Goal: Task Accomplishment & Management: Manage account settings

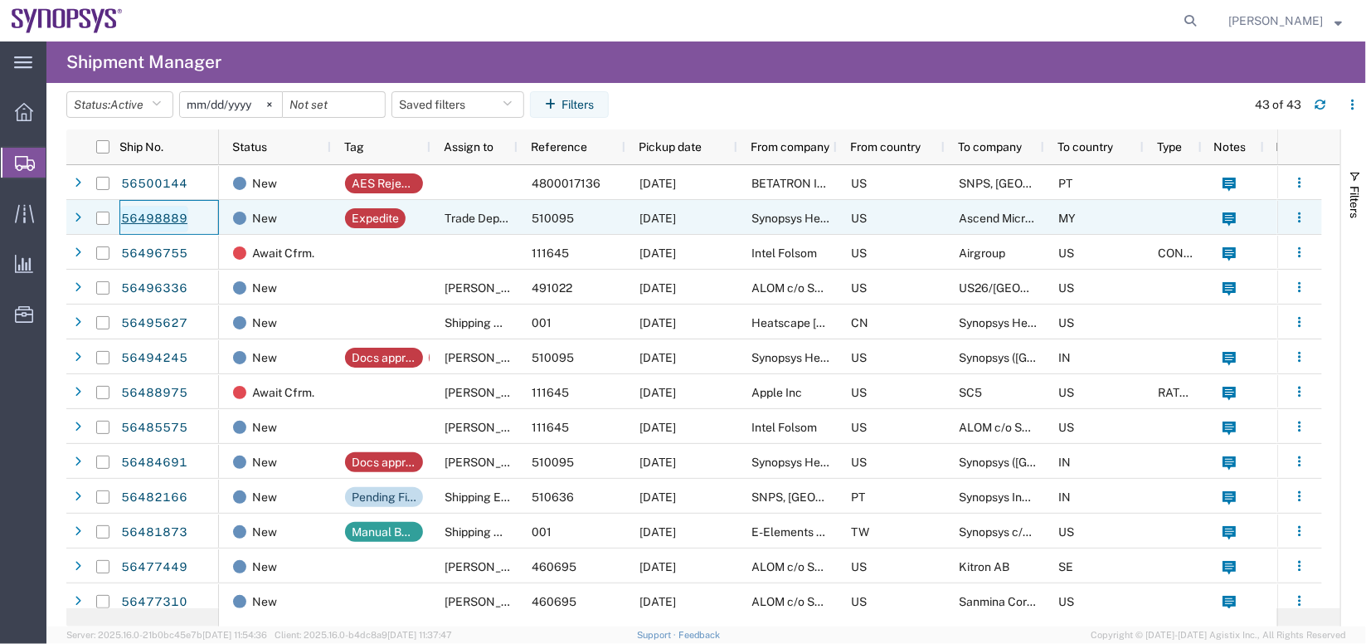
click at [168, 212] on link "56498889" at bounding box center [154, 219] width 68 height 27
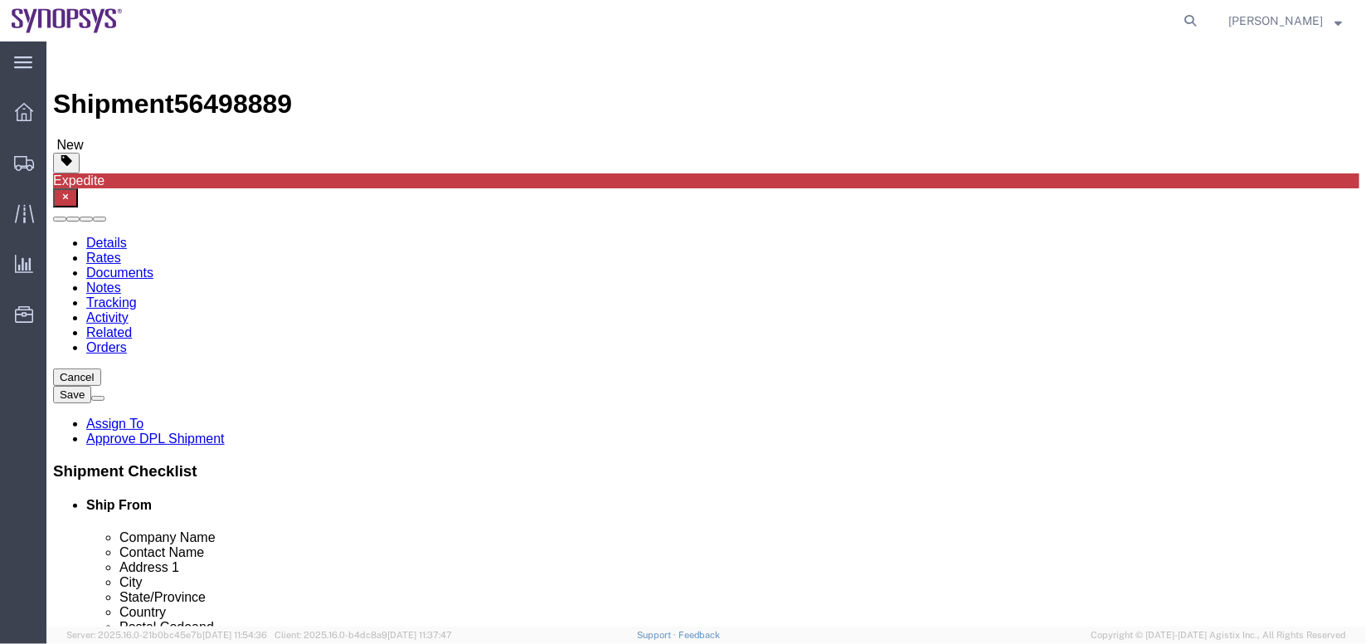
select select "63204"
select select
click link "Assign To"
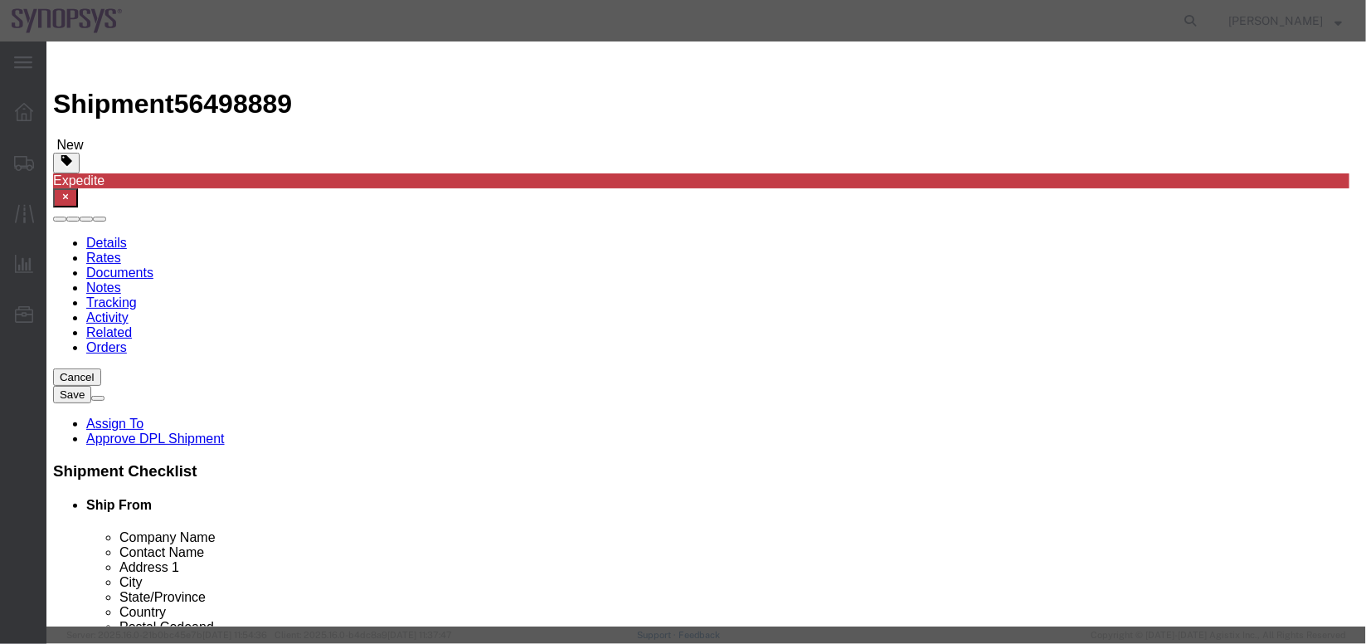
select select "117156"
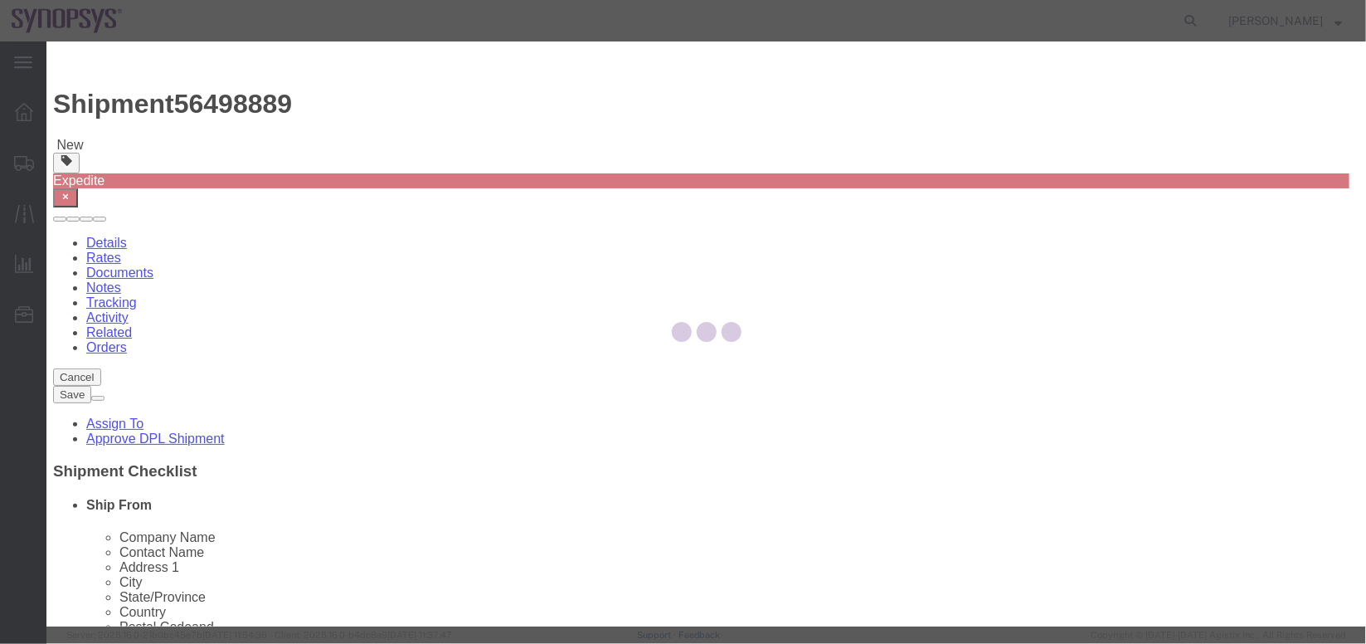
click at [770, 159] on div at bounding box center [705, 333] width 1319 height 585
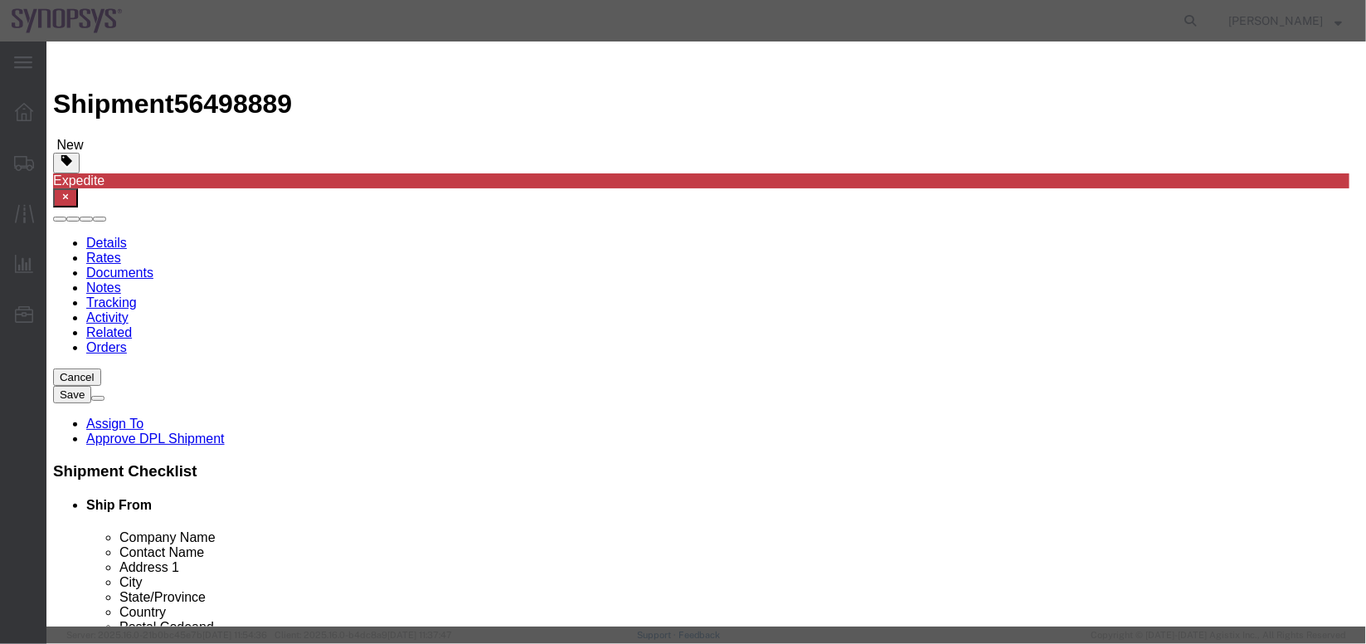
select select
drag, startPoint x: 770, startPoint y: 159, endPoint x: 726, endPoint y: 118, distance: 61.0
type input "ship"
click icon "button"
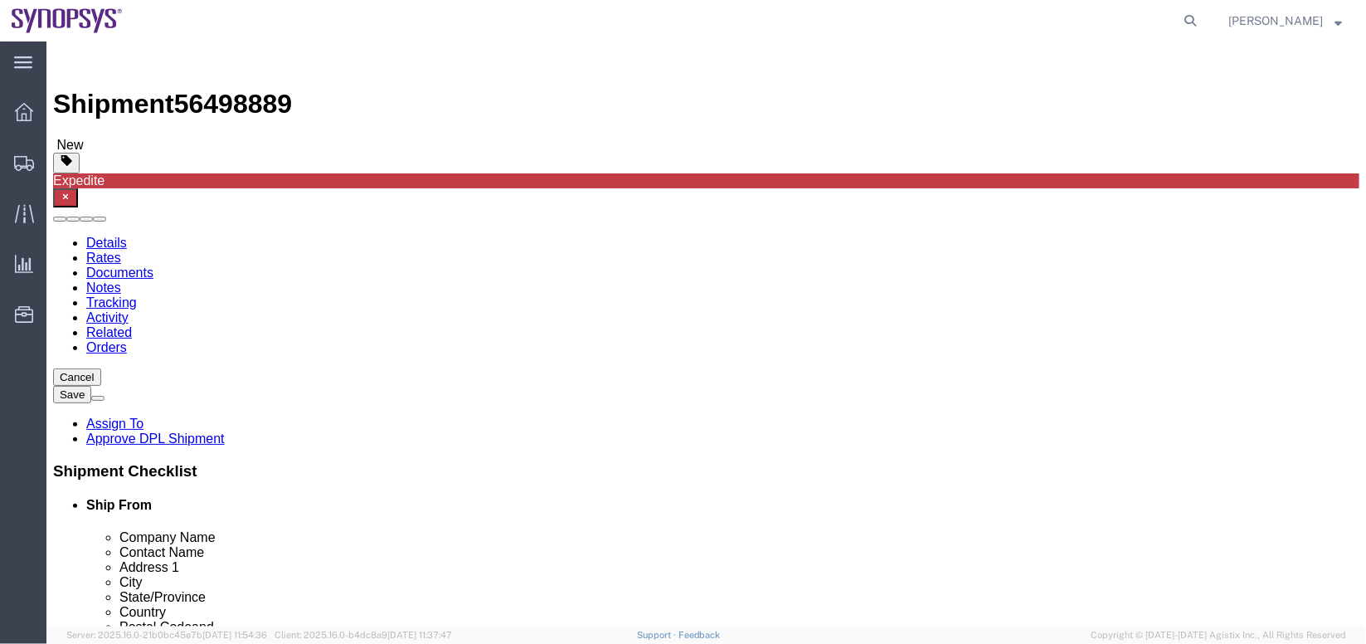
click icon
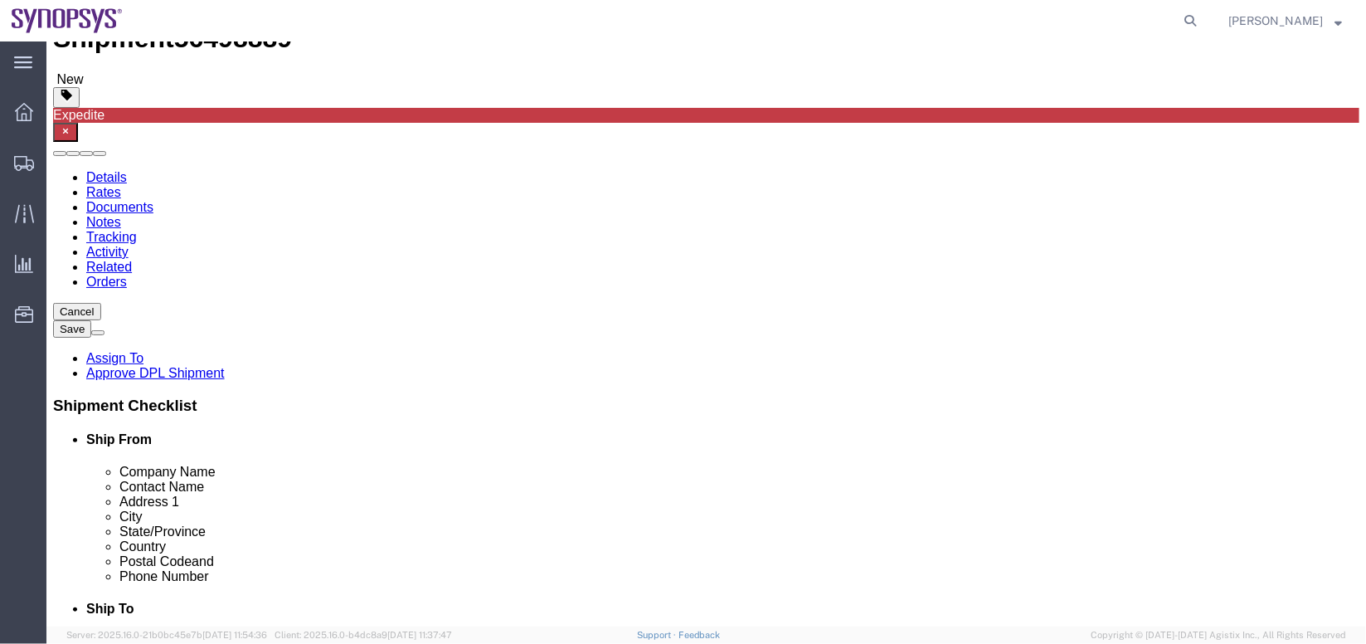
scroll to position [69, 0]
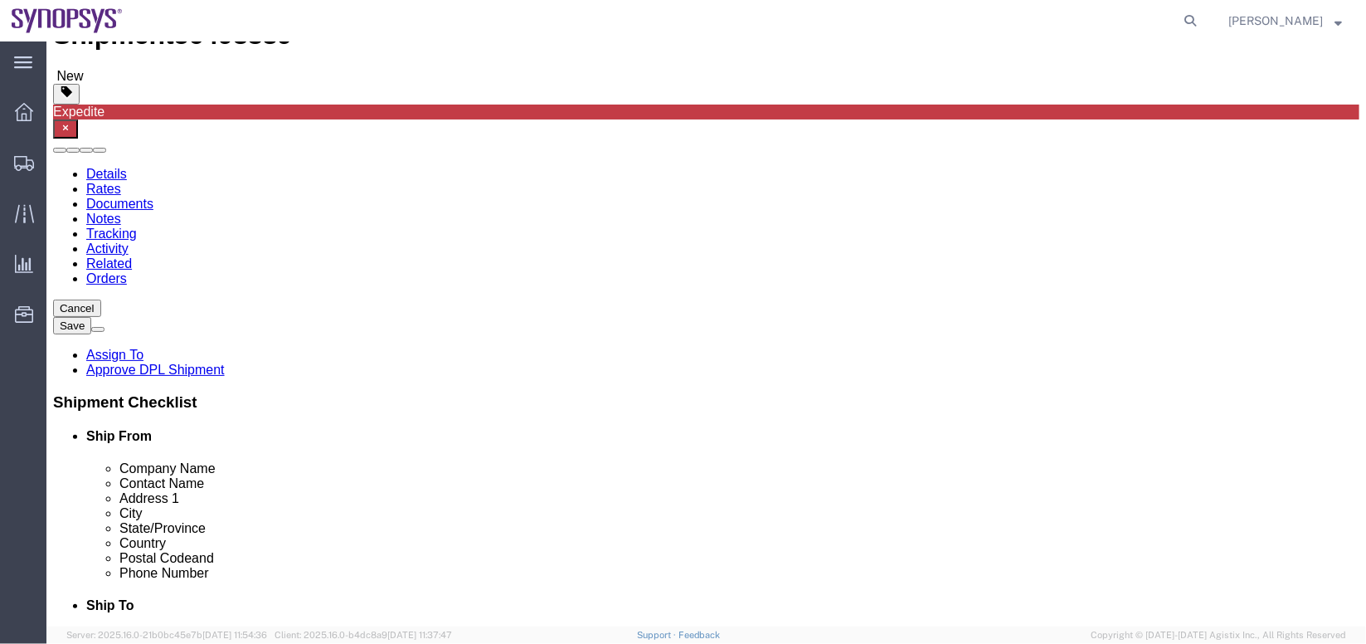
click div "Pieces: 22.00 Each Total value: 4400.00 USD"
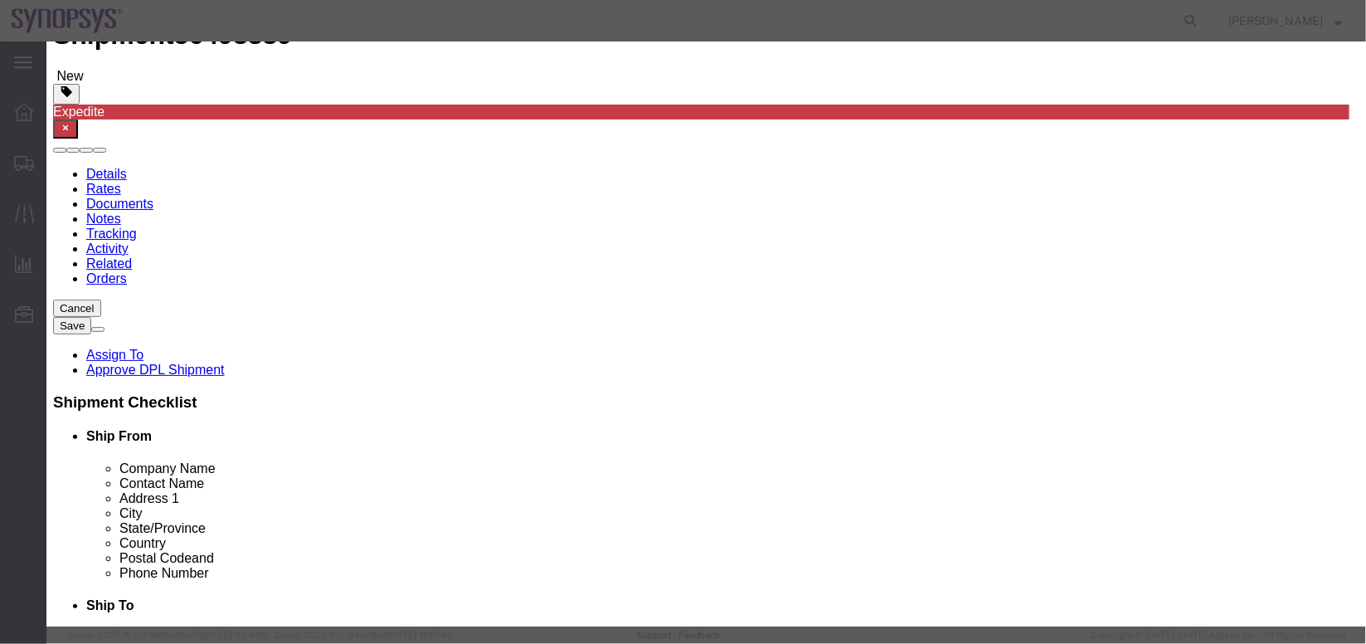
scroll to position [424, 0]
drag, startPoint x: 914, startPoint y: 165, endPoint x: 663, endPoint y: 184, distance: 252.0
click div "ECCN 3A991"
click button "Close"
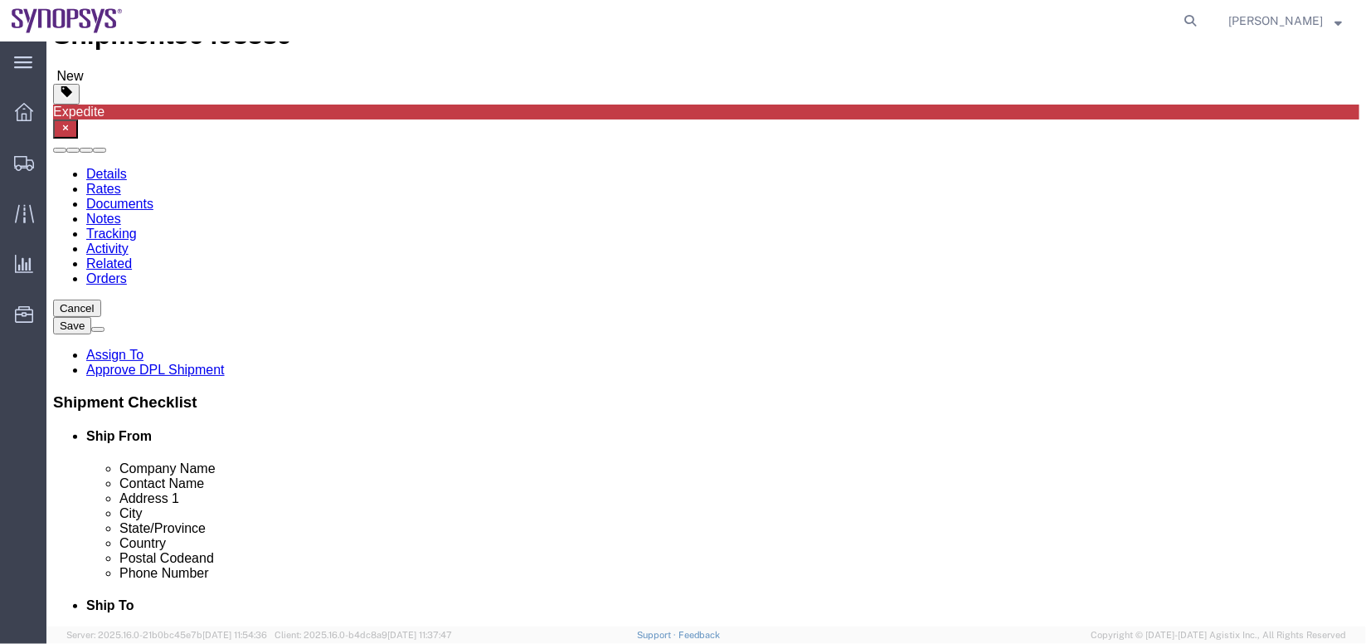
click div "Shipment Checklist Ship From Company Name Contact Name Address 1 City State/Pro…"
click link "Assign To"
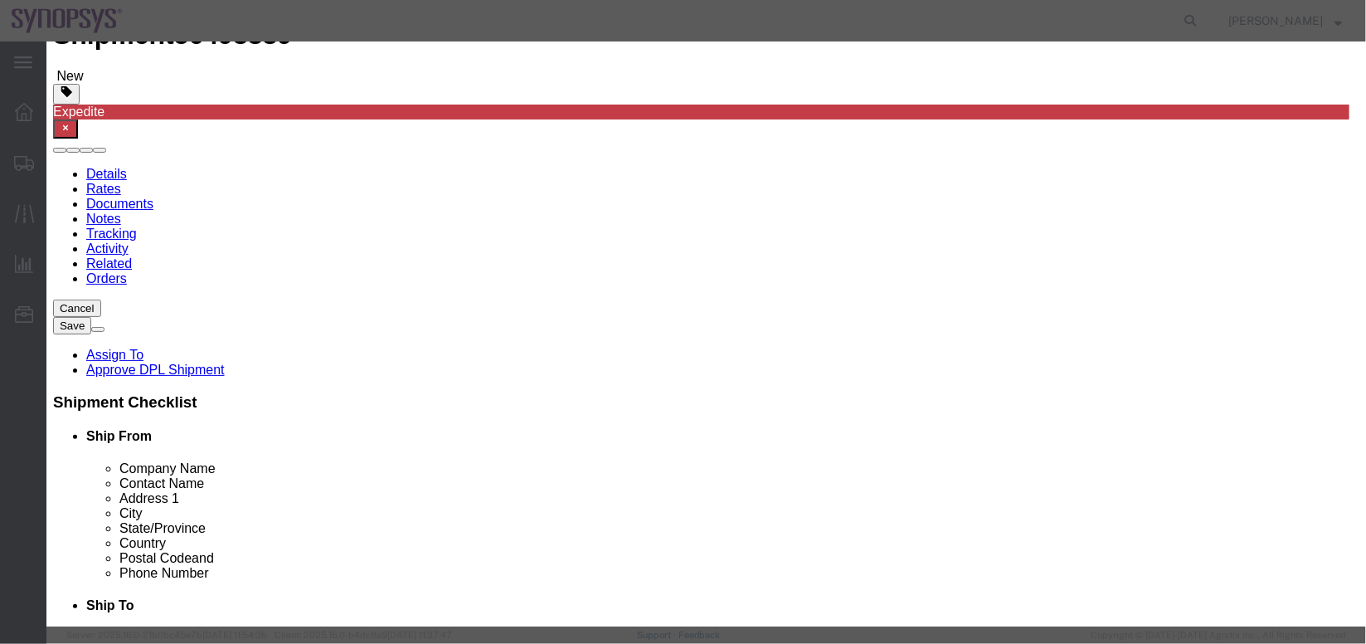
select select "117156"
select select
type input "ship"
select select "100122"
click div "Account Synopsys Account Sanmina Synopsys User Shipping US <[EMAIL_ADDRESS][DOM…"
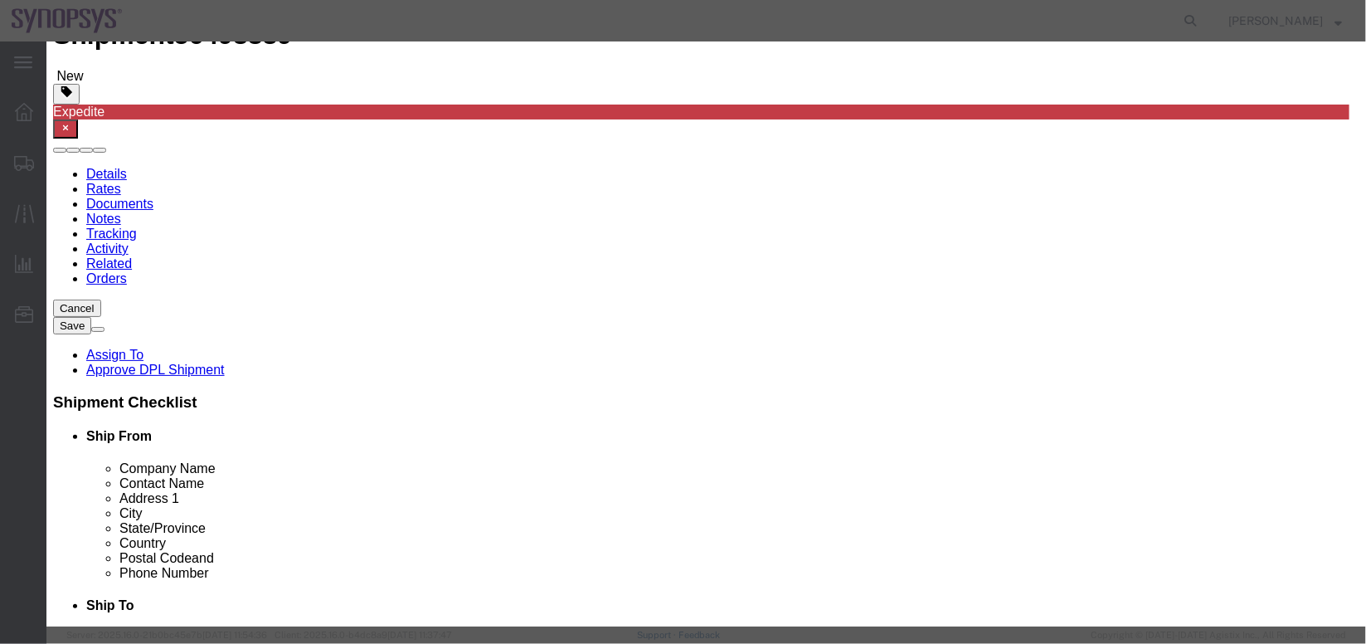
click textarea "Message"
type textarea "a"
click button "Assign"
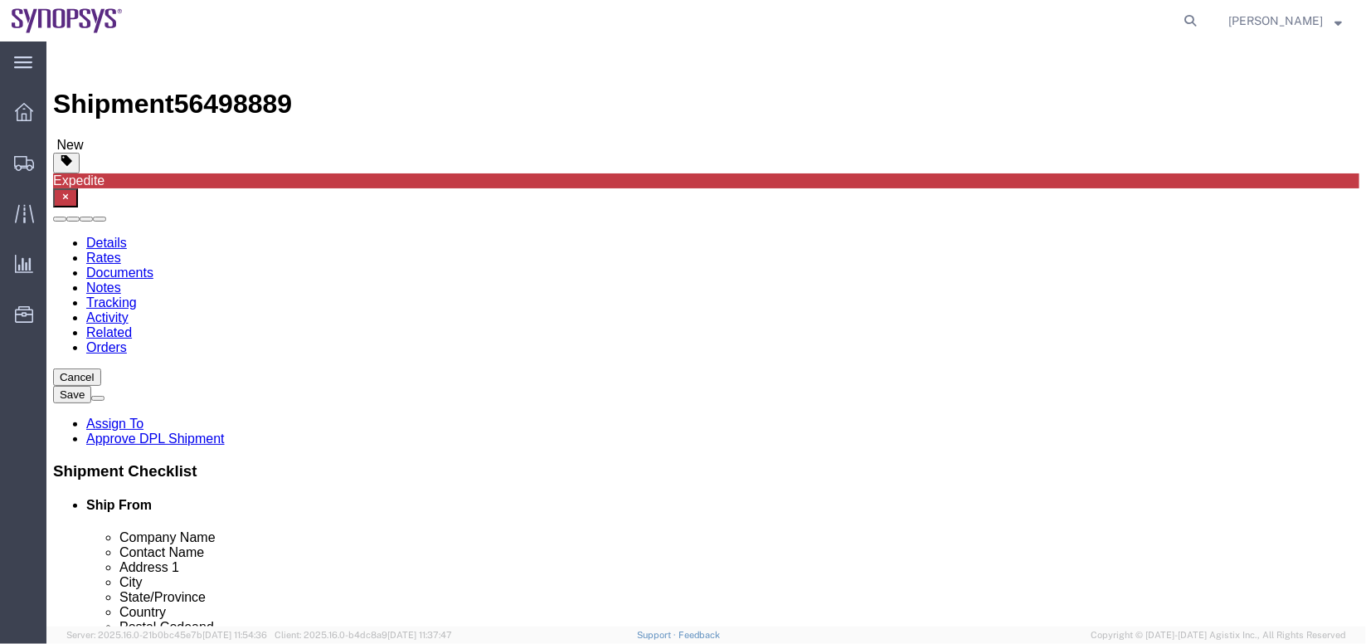
scroll to position [94, 0]
